Goal: Task Accomplishment & Management: Use online tool/utility

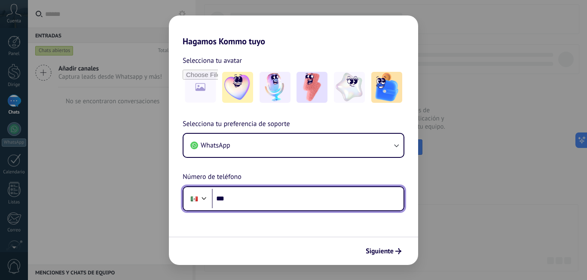
click at [253, 193] on input "***" at bounding box center [308, 199] width 192 height 20
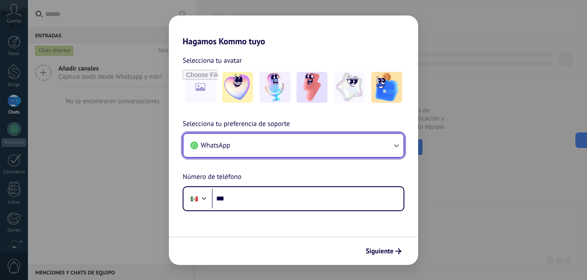
click at [265, 150] on button "WhatsApp" at bounding box center [293, 145] width 220 height 23
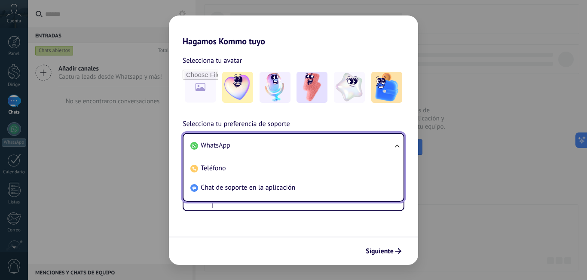
click at [265, 150] on li "WhatsApp" at bounding box center [292, 145] width 210 height 19
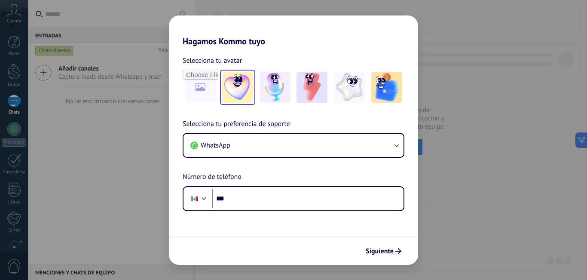
click at [241, 94] on img at bounding box center [237, 87] width 31 height 31
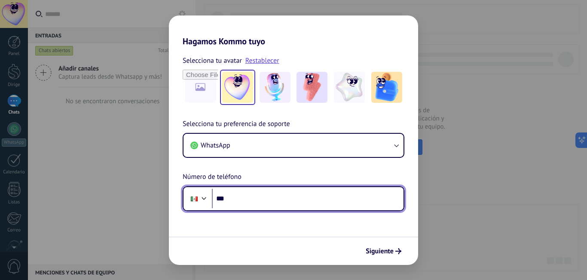
click at [231, 198] on input "***" at bounding box center [308, 199] width 192 height 20
type input "**********"
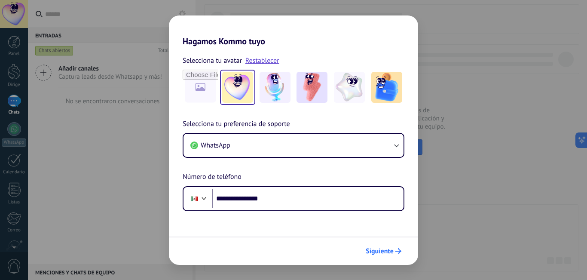
click at [376, 250] on font "Siguiente" at bounding box center [380, 251] width 28 height 9
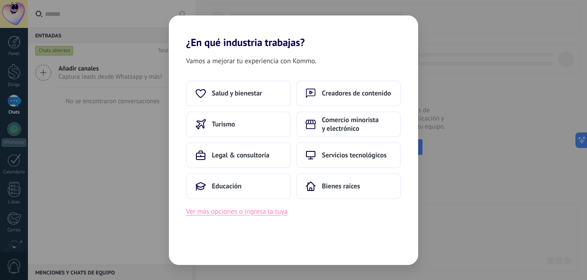
click at [235, 214] on font "Ver más opciones o ingresa la tuya" at bounding box center [236, 211] width 101 height 9
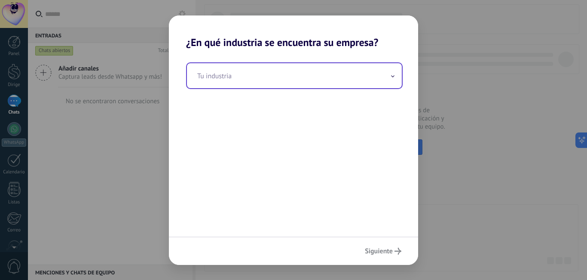
click at [272, 84] on input "text" at bounding box center [294, 75] width 215 height 25
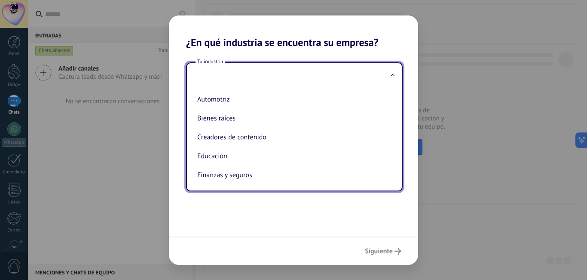
type input "*"
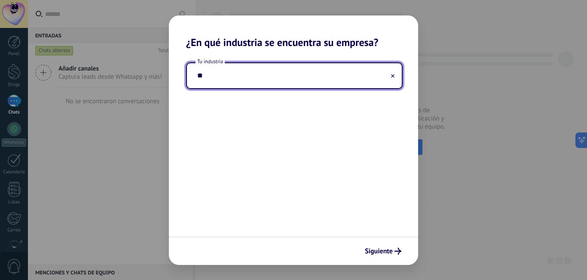
type input "*"
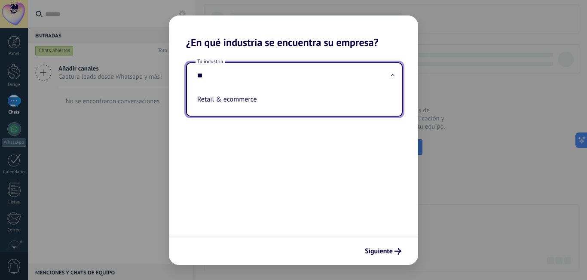
type input "*"
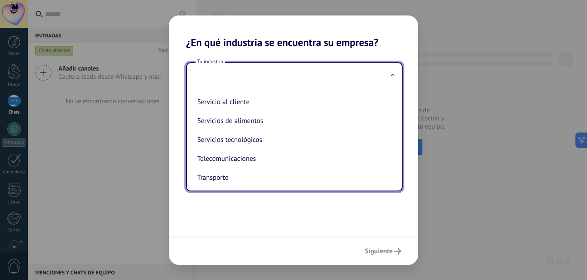
scroll to position [207, 0]
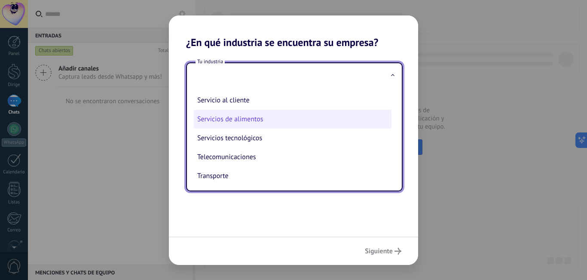
click at [230, 119] on font "Servicios de alimentos" at bounding box center [230, 119] width 66 height 9
type input "**********"
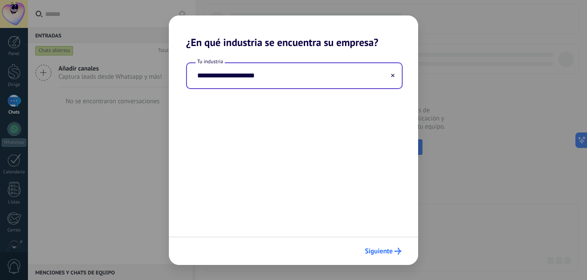
click at [397, 255] on button "Siguiente" at bounding box center [383, 251] width 44 height 15
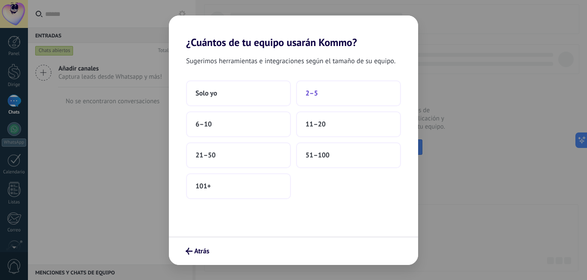
click at [312, 96] on font "2–5" at bounding box center [311, 93] width 12 height 9
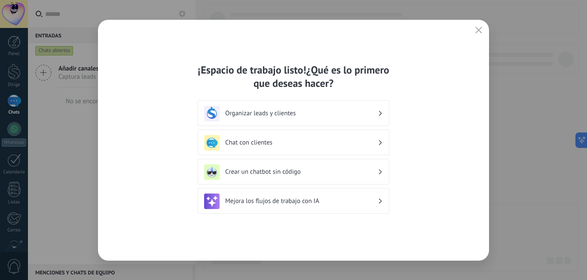
click at [266, 149] on div "Chat con clientes" at bounding box center [293, 142] width 179 height 15
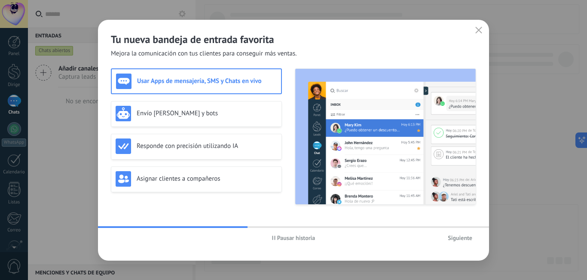
click at [473, 30] on button "button" at bounding box center [478, 30] width 11 height 12
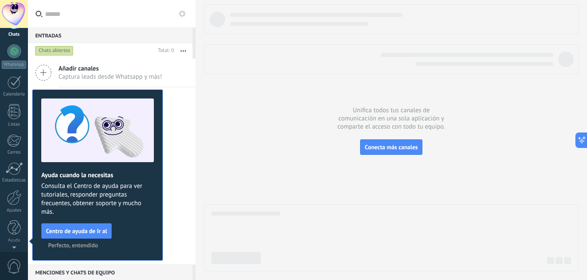
scroll to position [0, 0]
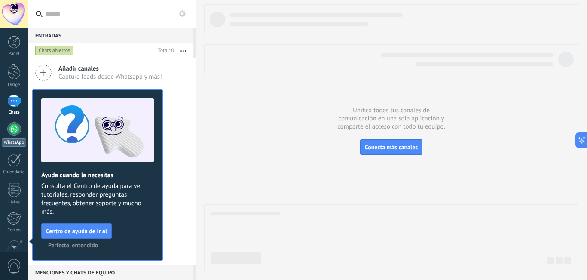
click at [14, 131] on div at bounding box center [14, 129] width 14 height 14
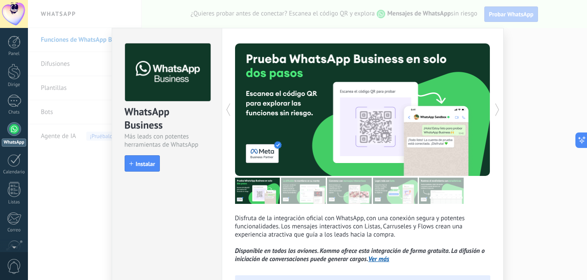
click at [493, 109] on icon at bounding box center [497, 109] width 9 height 17
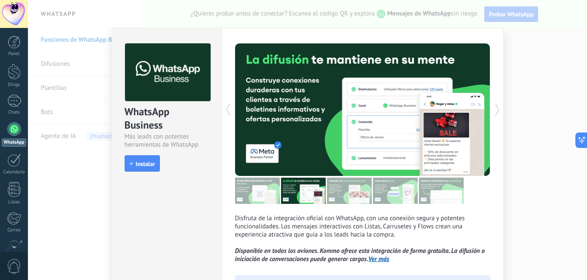
click at [584, 48] on div "WhatsApp Business Más leads con potentes herramientas de WhatsApp instalar Inst…" at bounding box center [307, 140] width 559 height 280
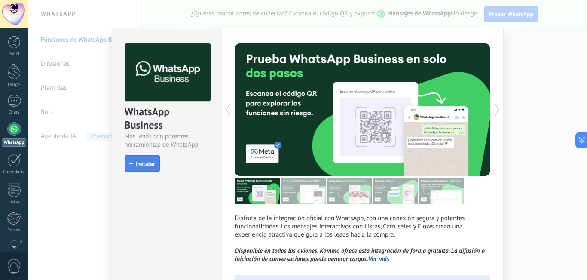
click at [149, 156] on button "Instalar" at bounding box center [142, 163] width 35 height 16
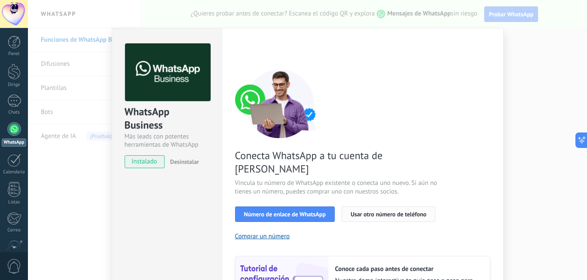
click at [351, 206] on button "Usar otro número de teléfono" at bounding box center [389, 213] width 94 height 15
